Goal: Task Accomplishment & Management: Complete application form

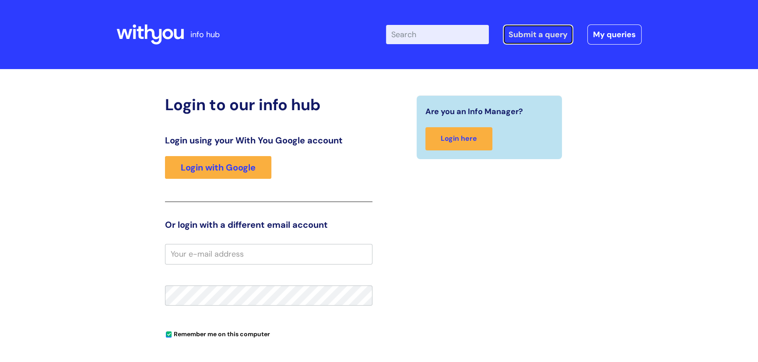
click at [520, 38] on link "Submit a query" at bounding box center [538, 35] width 70 height 20
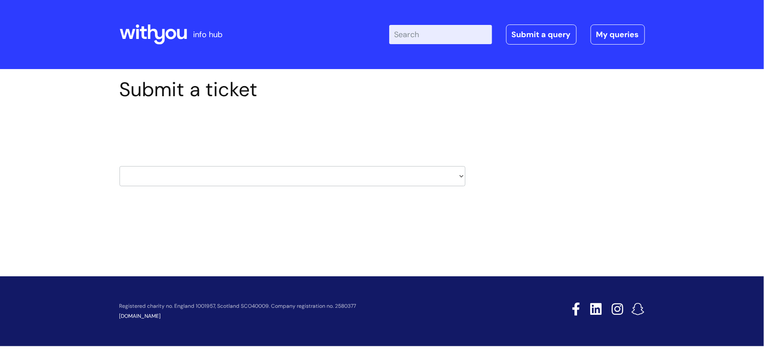
click at [464, 175] on select "HR / People IT and Support Clinical Drug Alerts Finance Accounts Data Support T…" at bounding box center [293, 176] width 346 height 20
select select "property_&_estates"
click at [120, 166] on select "HR / People IT and Support Clinical Drug Alerts Finance Accounts Data Support T…" at bounding box center [293, 176] width 346 height 20
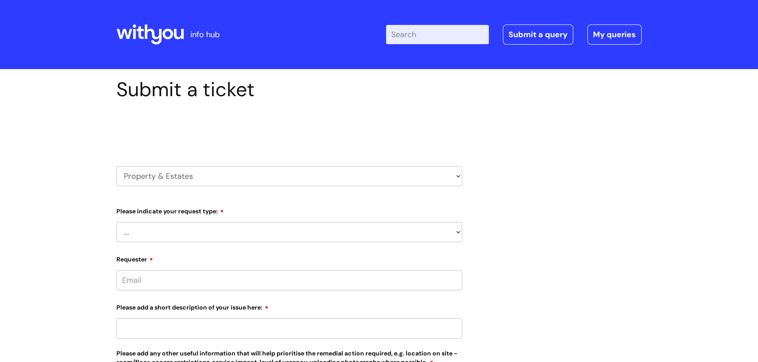
click at [193, 234] on select "... Facilities Support Lease/ Tenancy Agreements Health & Safety and Environmen…" at bounding box center [289, 232] width 346 height 20
select select "Health & Safety and Environmental"
click at [116, 222] on select "... Facilities Support Lease/ Tenancy Agreements Health & Safety and Environmen…" at bounding box center [289, 232] width 346 height 20
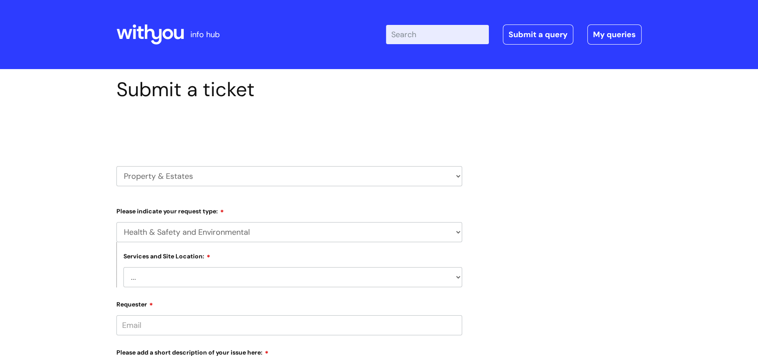
click at [162, 275] on select "... Cleethorpes Darlington Tubwell Darlington Coniscliffe Grimsby Preston Redca…" at bounding box center [292, 277] width 339 height 20
select select "Weston-super-Mare"
click at [123, 267] on select "... Cleethorpes Darlington Tubwell Darlington Coniscliffe Grimsby Preston Redca…" at bounding box center [292, 277] width 339 height 20
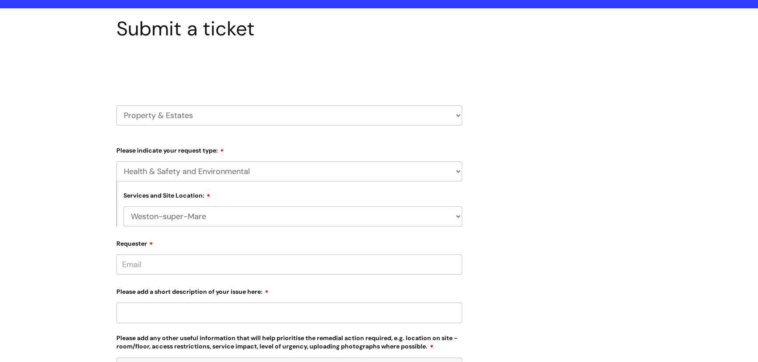
scroll to position [79, 0]
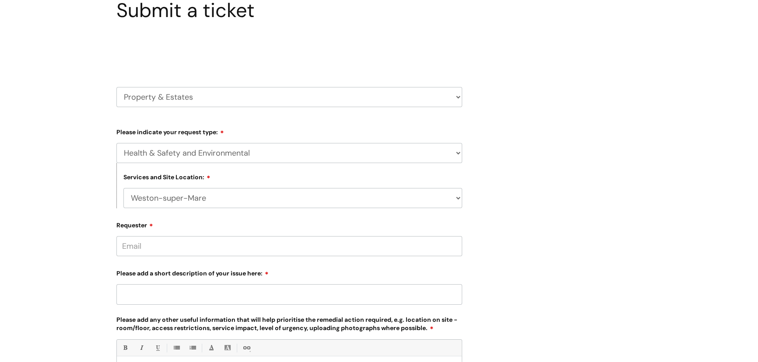
click at [153, 247] on input "Requester" at bounding box center [289, 246] width 346 height 20
type input "[PERSON_NAME][EMAIL_ADDRESS][PERSON_NAME][DOMAIN_NAME]"
click at [134, 294] on input "Please add a short description of your issue here:" at bounding box center [289, 295] width 346 height 20
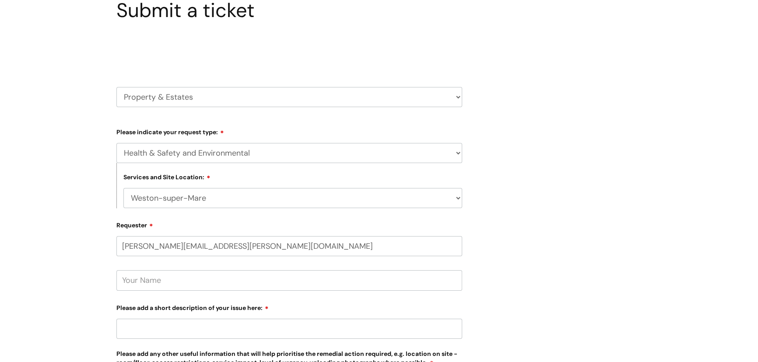
click at [136, 280] on input "text" at bounding box center [289, 281] width 346 height 20
type input "Jill Foulds"
click at [121, 327] on input "Please add a short description of your issue here:" at bounding box center [289, 329] width 346 height 20
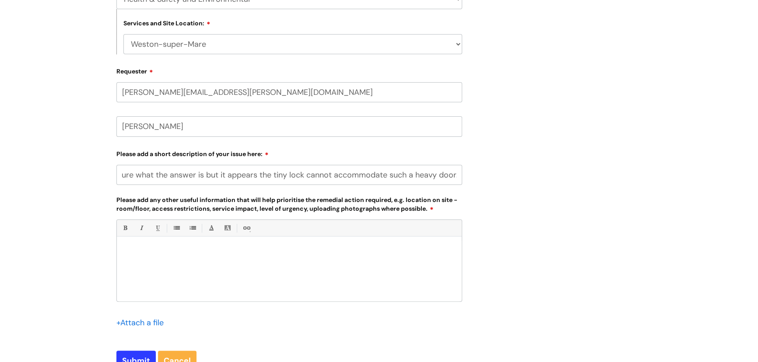
scroll to position [278, 0]
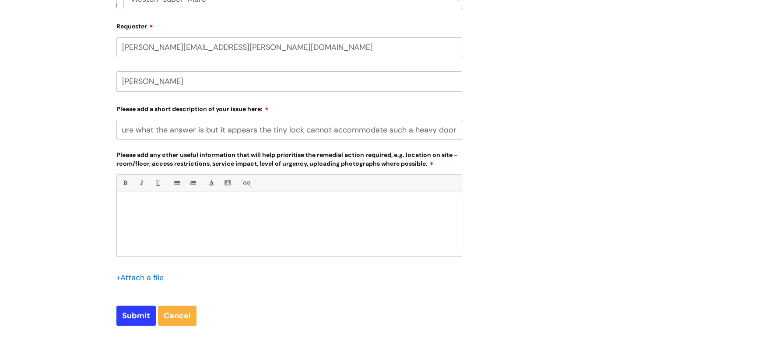
type input "Security door in the main building is not fit for purpose. The lock has broken …"
click at [129, 205] on p at bounding box center [289, 207] width 332 height 8
click at [145, 319] on input "Submit" at bounding box center [135, 316] width 39 height 20
type input "Please Wait..."
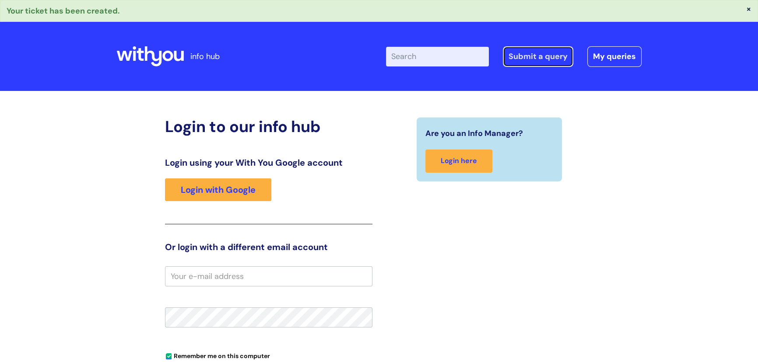
click at [542, 57] on link "Submit a query" at bounding box center [538, 56] width 70 height 20
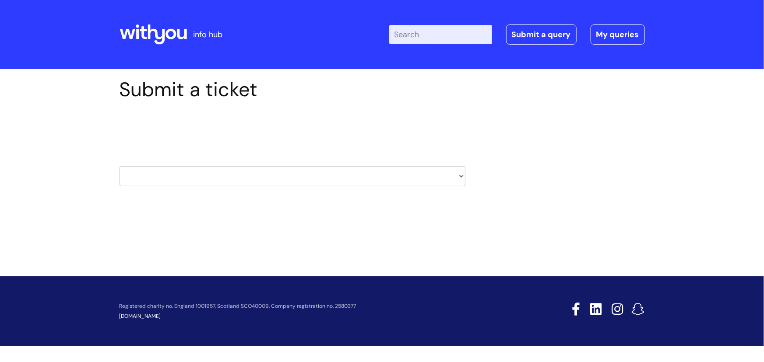
click at [380, 171] on select "HR / People IT and Support Clinical Drug Alerts Finance Accounts Data Support T…" at bounding box center [293, 176] width 346 height 20
select select "property_&_estates"
click at [120, 166] on select "HR / People IT and Support Clinical Drug Alerts Finance Accounts Data Support T…" at bounding box center [293, 176] width 346 height 20
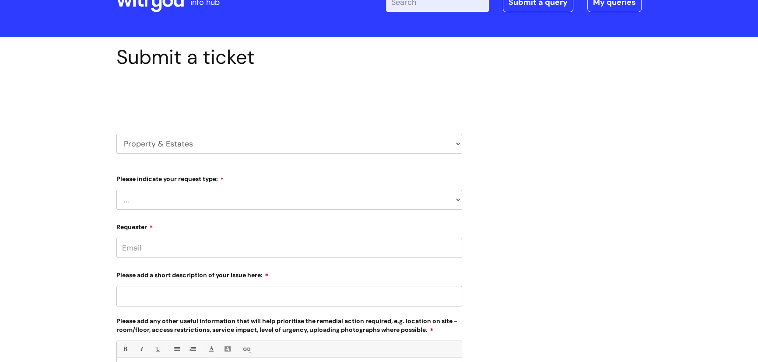
scroll to position [79, 0]
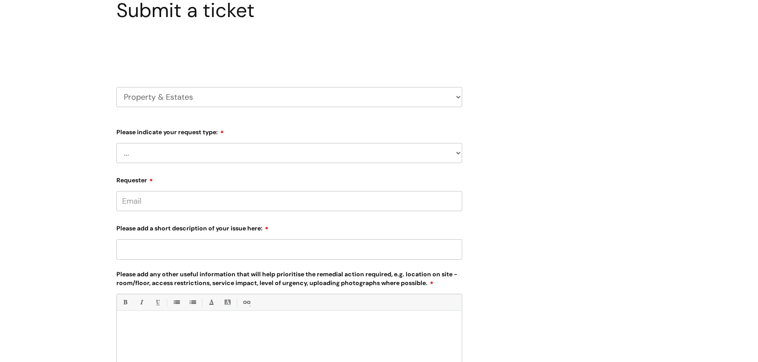
click at [226, 153] on select "... Facilities Support Lease/ Tenancy Agreements Health & Safety and Environmen…" at bounding box center [289, 153] width 346 height 20
select select "Facilities Support"
click at [116, 143] on select "... Facilities Support Lease/ Tenancy Agreements Health & Safety and Environmen…" at bounding box center [289, 153] width 346 height 20
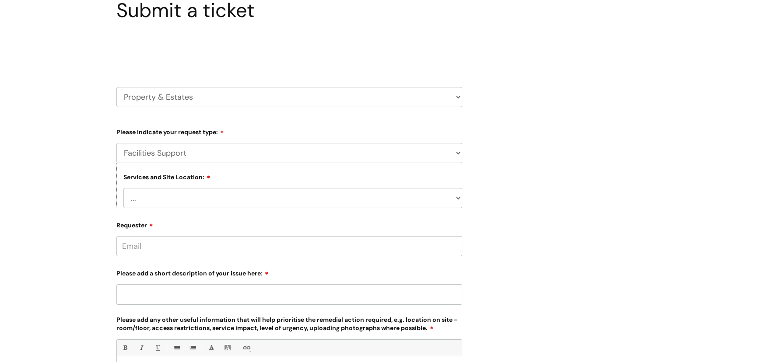
click at [182, 197] on select "... [GEOGRAPHIC_DATA] [GEOGRAPHIC_DATA] [GEOGRAPHIC_DATA] [GEOGRAPHIC_DATA] [GE…" at bounding box center [292, 198] width 339 height 20
select select "Weston-super-Mare"
click at [123, 188] on select "... [GEOGRAPHIC_DATA] [GEOGRAPHIC_DATA] [GEOGRAPHIC_DATA] [GEOGRAPHIC_DATA] [GE…" at bounding box center [292, 198] width 339 height 20
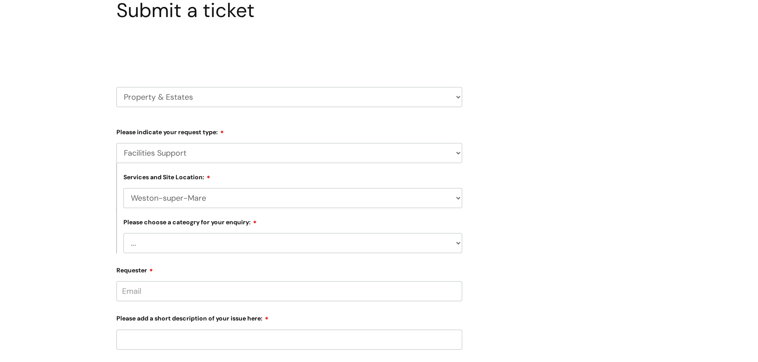
click at [165, 243] on select "... Electrical and Lighting Plumbing and Drainage Heating and Cooling Fixtures,…" at bounding box center [292, 243] width 339 height 20
select select "Plumbing and Drainage"
click at [123, 233] on select "... Electrical and Lighting Plumbing and Drainage Heating and Cooling Fixtures,…" at bounding box center [292, 243] width 339 height 20
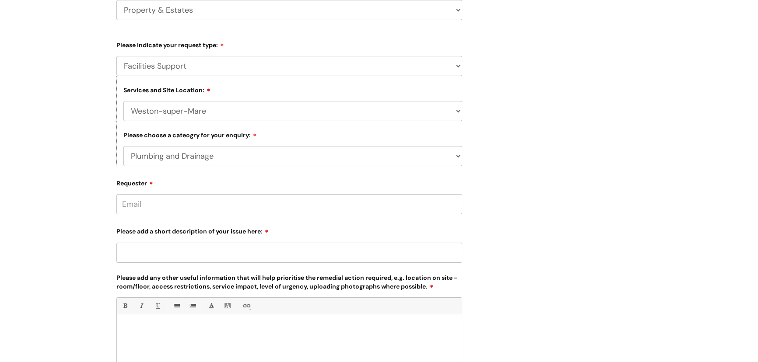
scroll to position [199, 0]
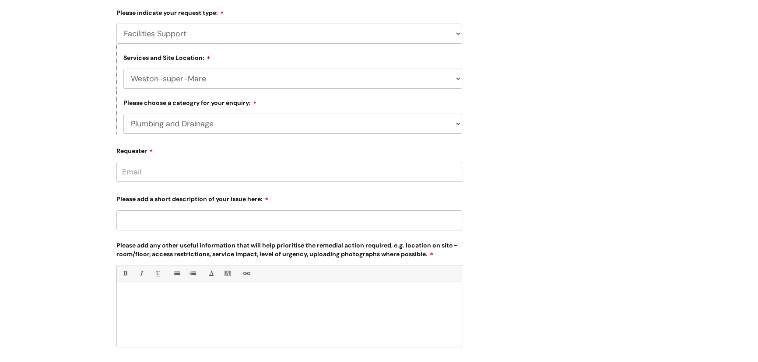
click at [140, 172] on input "Requester" at bounding box center [289, 172] width 346 height 20
type input "[PERSON_NAME][EMAIL_ADDRESS][PERSON_NAME][DOMAIN_NAME]"
click at [122, 222] on input "Please add a short description of your issue here:" at bounding box center [289, 221] width 346 height 20
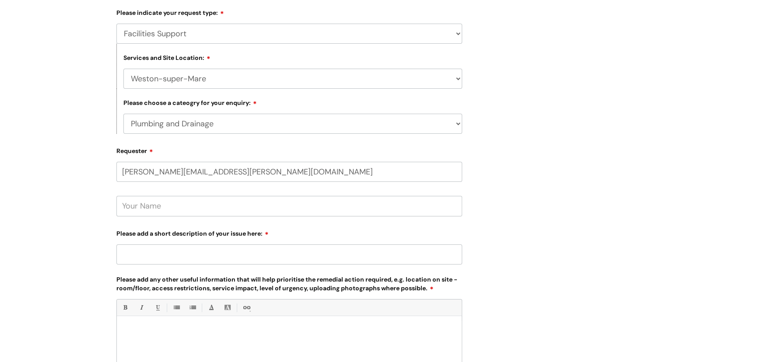
click at [144, 205] on input "text" at bounding box center [289, 206] width 346 height 20
type input "[PERSON_NAME]"
click at [124, 255] on input "Please add a short description of your issue here:" at bounding box center [289, 255] width 346 height 20
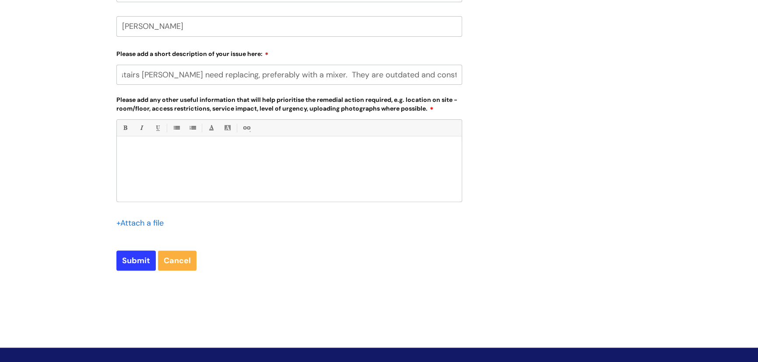
scroll to position [398, 0]
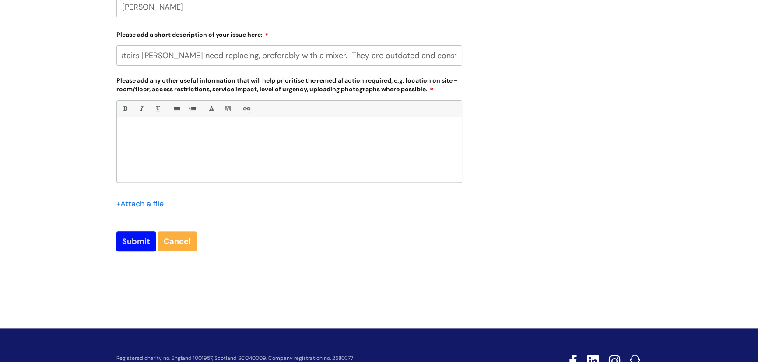
type input "Taps in the upstairs [PERSON_NAME] need replacing, preferably with a mixer. The…"
click at [135, 239] on input "Submit" at bounding box center [135, 242] width 39 height 20
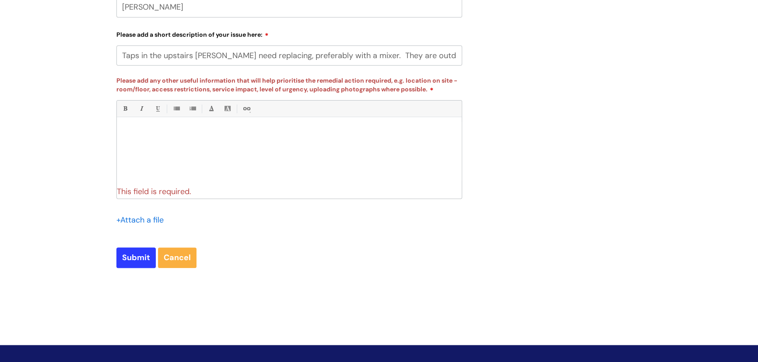
click at [128, 130] on p at bounding box center [289, 133] width 332 height 8
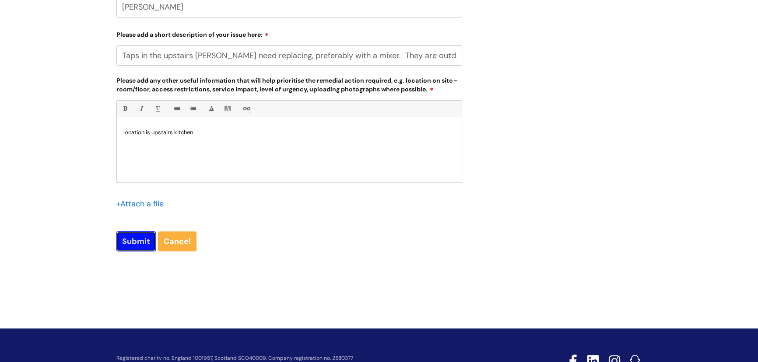
click at [134, 236] on input "Submit" at bounding box center [135, 242] width 39 height 20
type input "Please Wait..."
